Goal: Task Accomplishment & Management: Manage account settings

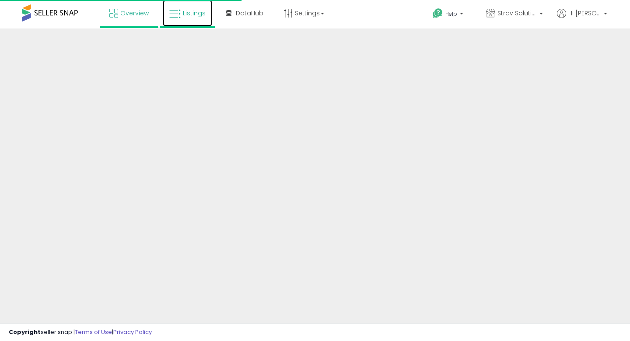
click at [189, 18] on link "Listings" at bounding box center [187, 13] width 49 height 26
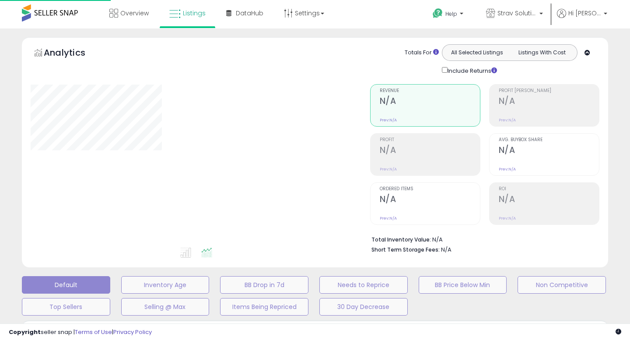
click at [189, 18] on link "Listings" at bounding box center [187, 13] width 49 height 26
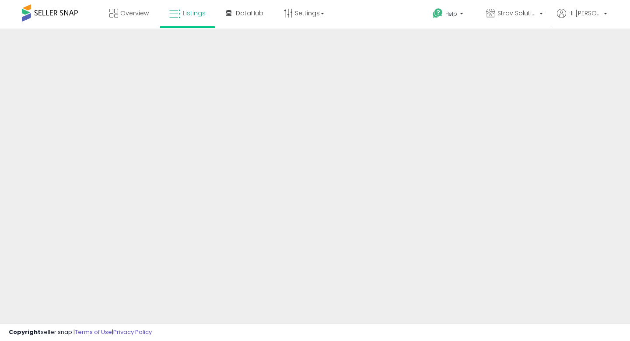
scroll to position [51, 0]
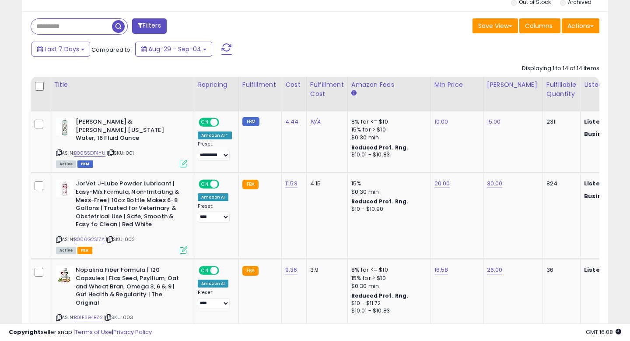
scroll to position [368, 0]
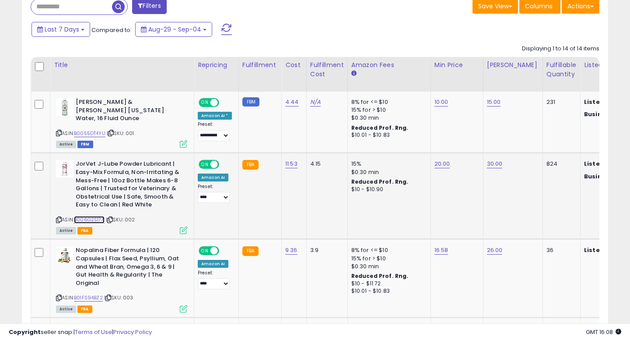
click at [97, 216] on link "B006G2S17A" at bounding box center [89, 219] width 31 height 7
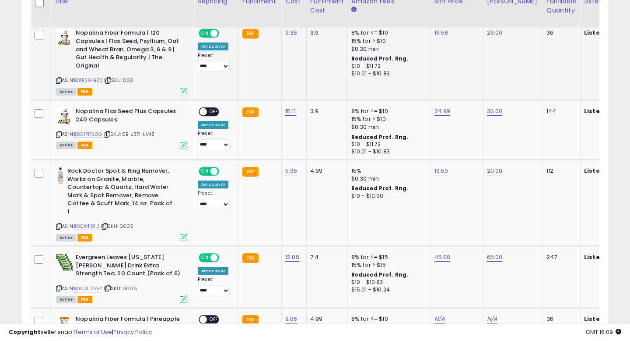
scroll to position [587, 0]
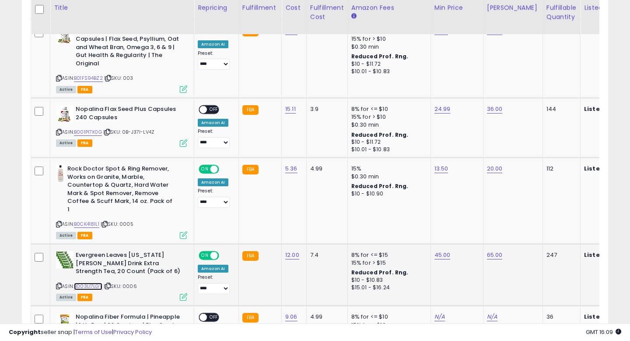
click at [97, 282] on link "B003LI7LGY" at bounding box center [88, 285] width 28 height 7
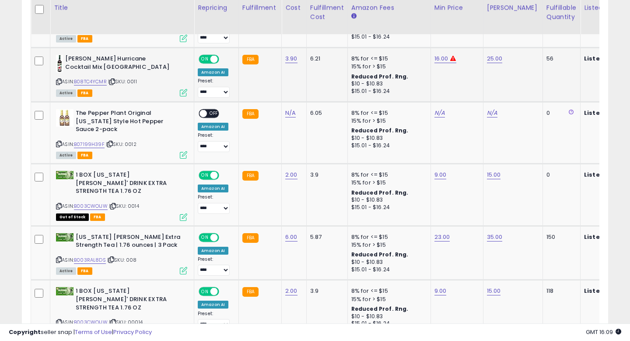
scroll to position [1075, 0]
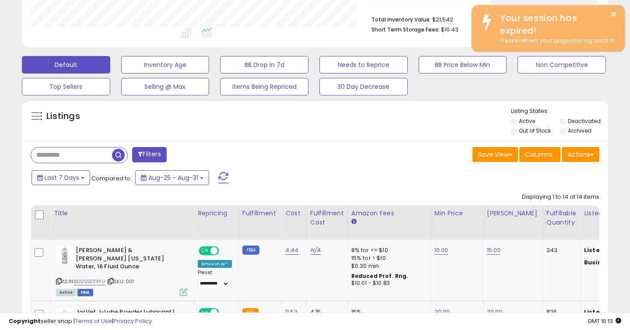
scroll to position [179, 339]
